Goal: Communication & Community: Participate in discussion

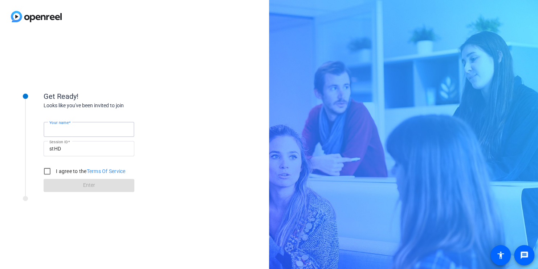
click at [89, 129] on input "Your name" at bounding box center [88, 129] width 79 height 9
type input "[PERSON_NAME]"
click at [49, 170] on input "I agree to the Terms Of Service" at bounding box center [47, 171] width 15 height 15
checkbox input "true"
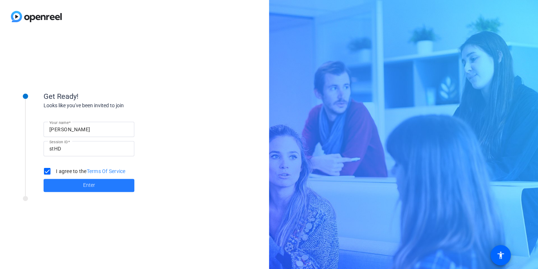
click at [93, 189] on span at bounding box center [89, 184] width 91 height 17
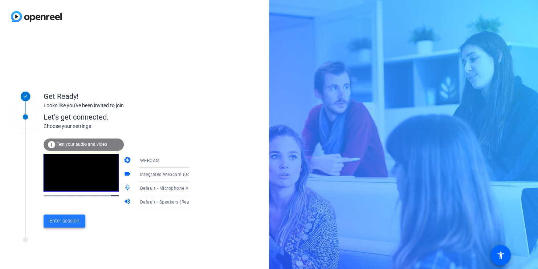
click at [64, 220] on span "Enter session" at bounding box center [64, 221] width 30 height 8
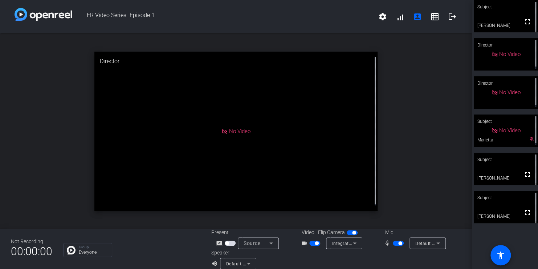
scroll to position [8, 0]
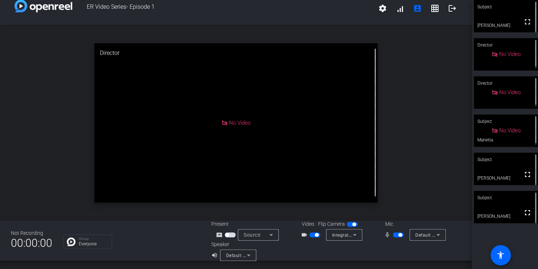
click at [309, 237] on mat-slide-toggle at bounding box center [315, 234] width 12 height 8
click at [309, 235] on span "button" at bounding box center [314, 234] width 11 height 5
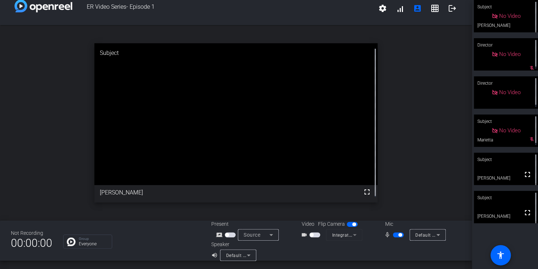
click at [394, 235] on span "button" at bounding box center [398, 234] width 11 height 5
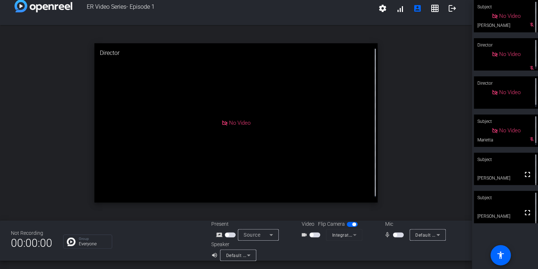
click at [396, 236] on span "button" at bounding box center [398, 234] width 11 height 5
click at [394, 235] on span "button" at bounding box center [398, 234] width 11 height 5
click at [396, 234] on span "button" at bounding box center [398, 234] width 11 height 5
click at [393, 236] on span "button" at bounding box center [398, 234] width 11 height 5
click at [525, 212] on mat-icon "fullscreen" at bounding box center [527, 212] width 9 height 9
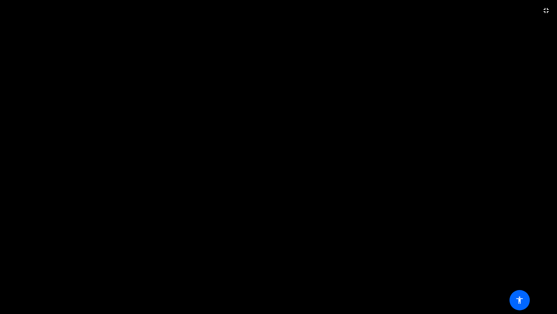
drag, startPoint x: 544, startPoint y: 12, endPoint x: 511, endPoint y: 8, distance: 32.9
click at [537, 12] on mat-icon "fullscreen_exit" at bounding box center [546, 10] width 9 height 9
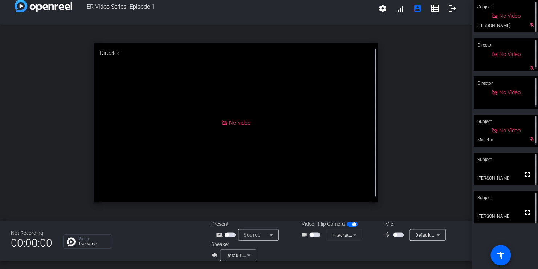
click at [393, 236] on span "button" at bounding box center [398, 234] width 11 height 5
click at [393, 235] on span "button" at bounding box center [398, 234] width 11 height 5
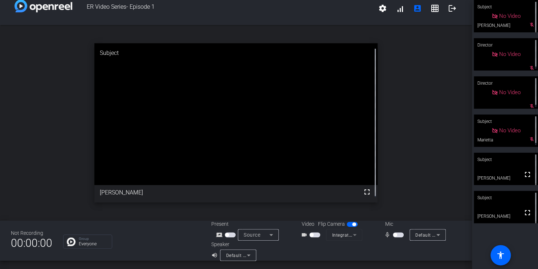
click at [148, 245] on div "Group Everyone" at bounding box center [131, 241] width 137 height 14
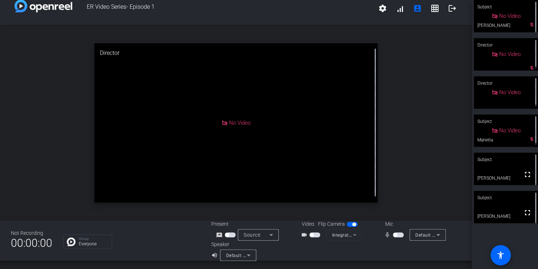
click at [397, 234] on span "button" at bounding box center [398, 234] width 11 height 5
click at [393, 233] on span "button" at bounding box center [398, 234] width 11 height 5
click at [397, 236] on span "button" at bounding box center [398, 234] width 11 height 5
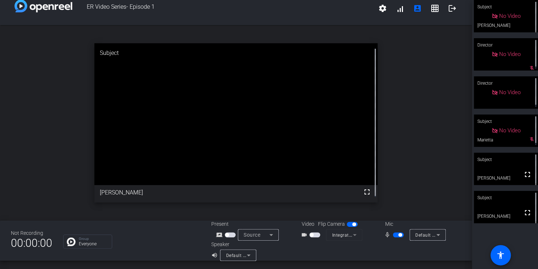
click at [393, 236] on span "button" at bounding box center [398, 234] width 11 height 5
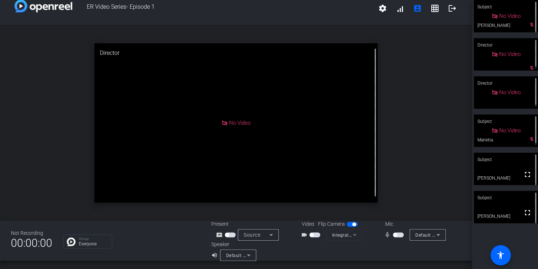
click at [443, 254] on div at bounding box center [398, 250] width 125 height 20
click at [396, 232] on span "button" at bounding box center [398, 234] width 11 height 5
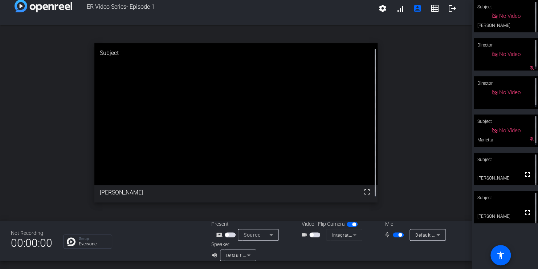
click at [516, 133] on div "No Video" at bounding box center [505, 130] width 29 height 8
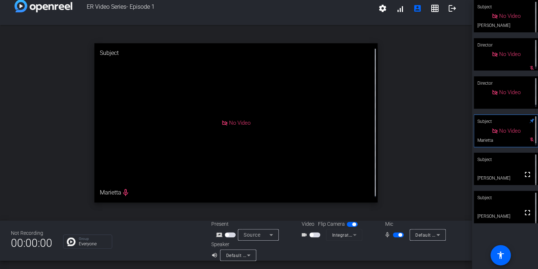
click at [436, 146] on div "open_in_new Subject No Video Marietta mic_none" at bounding box center [236, 122] width 472 height 195
click at [394, 237] on mat-slide-toggle at bounding box center [399, 234] width 12 height 8
click at [393, 234] on span "button" at bounding box center [398, 234] width 11 height 5
click at [394, 235] on span "button" at bounding box center [398, 234] width 11 height 5
click at [393, 235] on span "button" at bounding box center [398, 234] width 11 height 5
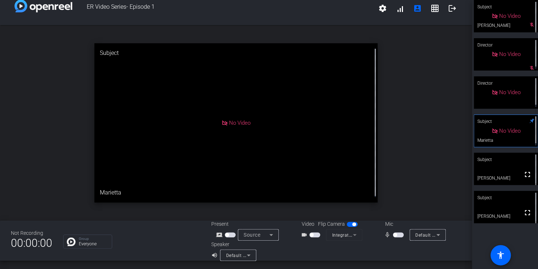
click at [396, 234] on span "button" at bounding box center [398, 234] width 11 height 5
click at [398, 235] on span "button" at bounding box center [400, 235] width 4 height 4
click at [397, 234] on span "button" at bounding box center [398, 234] width 11 height 5
click at [398, 234] on span "button" at bounding box center [400, 235] width 4 height 4
drag, startPoint x: 421, startPoint y: 130, endPoint x: 438, endPoint y: 139, distance: 19.0
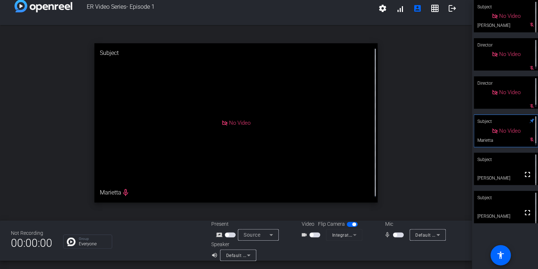
drag, startPoint x: 438, startPoint y: 139, endPoint x: 499, endPoint y: 169, distance: 68.5
click at [499, 169] on video at bounding box center [506, 168] width 64 height 32
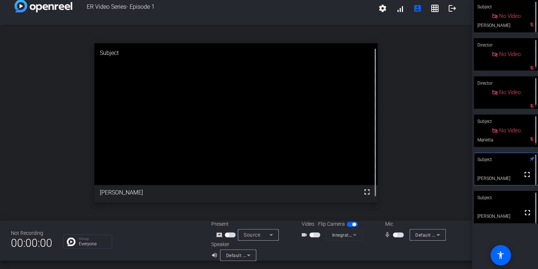
click at [499, 205] on video at bounding box center [506, 207] width 64 height 32
click at [529, 197] on icon at bounding box center [531, 196] width 5 height 5
click at [397, 235] on span "button" at bounding box center [398, 234] width 11 height 5
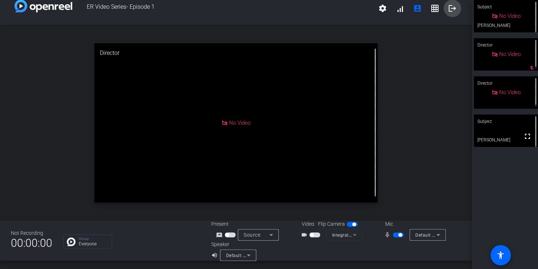
click at [448, 10] on mat-icon "logout" at bounding box center [452, 8] width 9 height 9
